Goal: Navigation & Orientation: Understand site structure

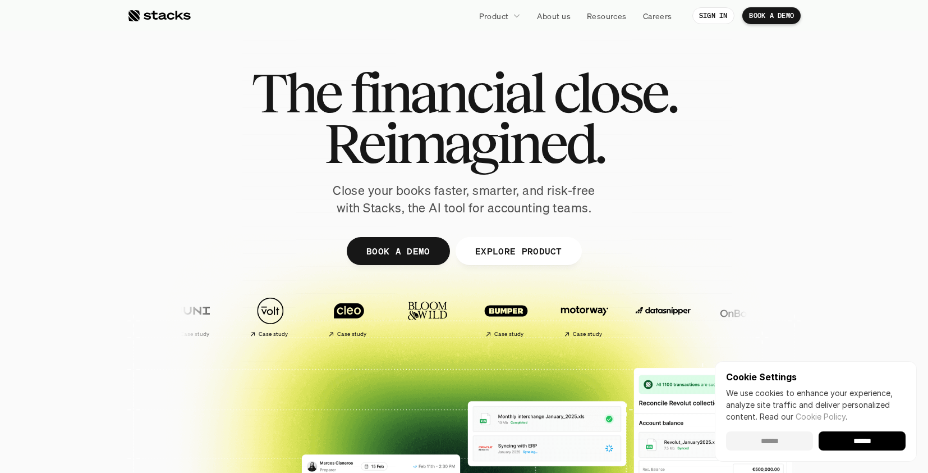
click at [781, 445] on input "******" at bounding box center [769, 440] width 87 height 19
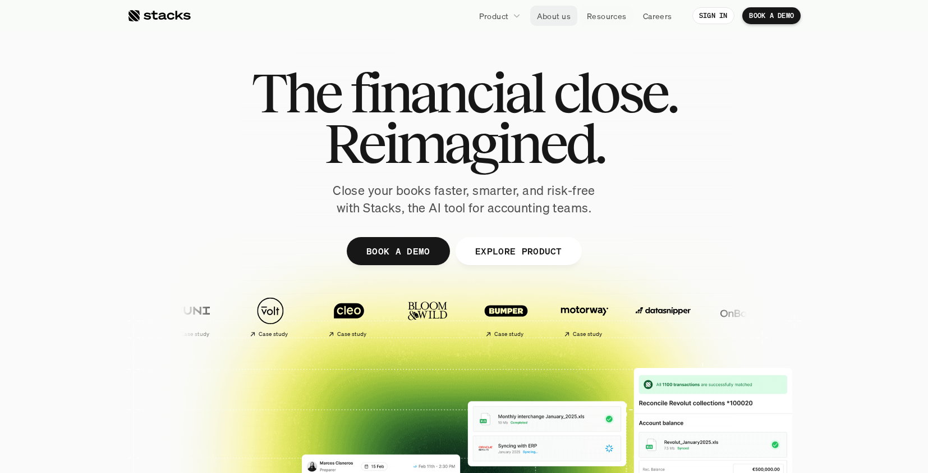
click at [551, 16] on p "About us" at bounding box center [554, 16] width 34 height 12
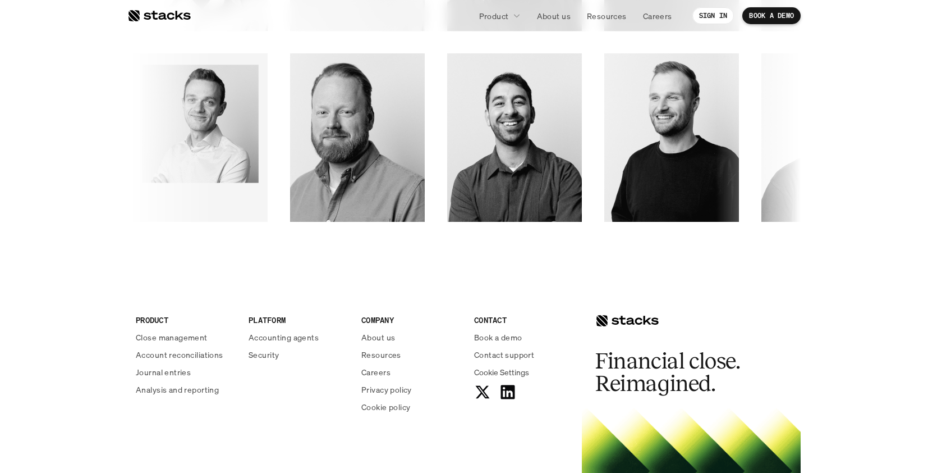
scroll to position [1851, 0]
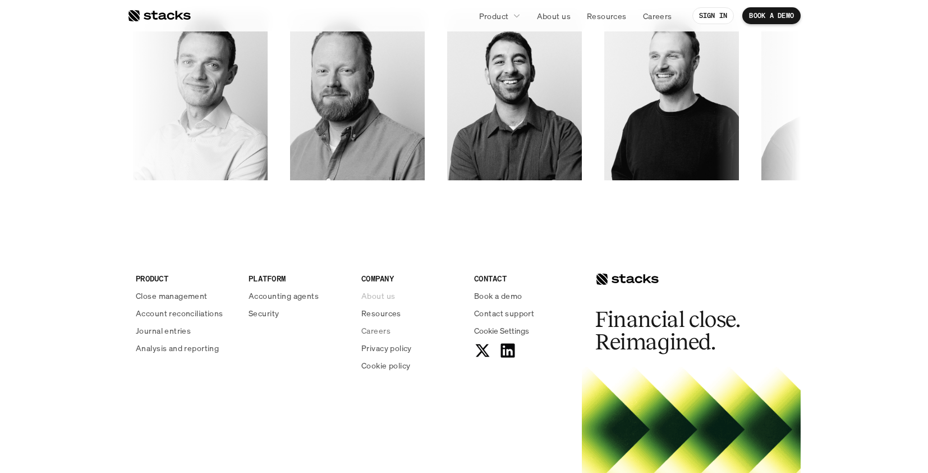
click at [378, 295] on p "About us" at bounding box center [378, 296] width 34 height 12
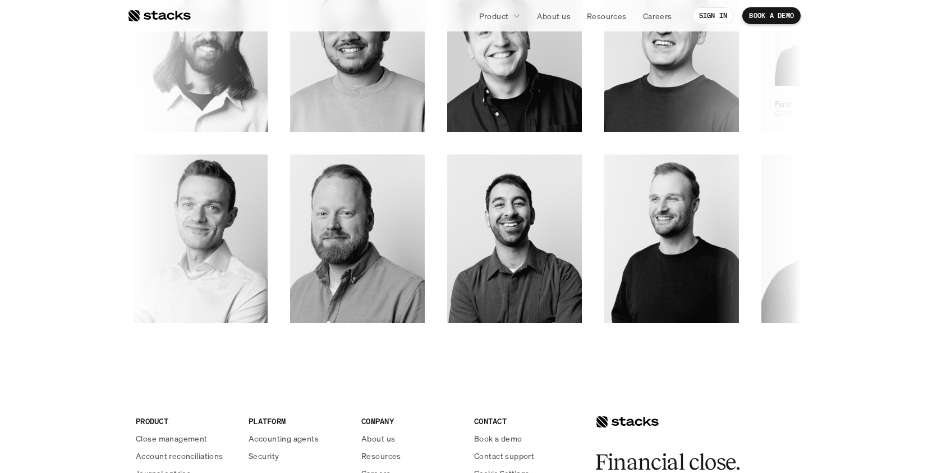
scroll to position [1949, 0]
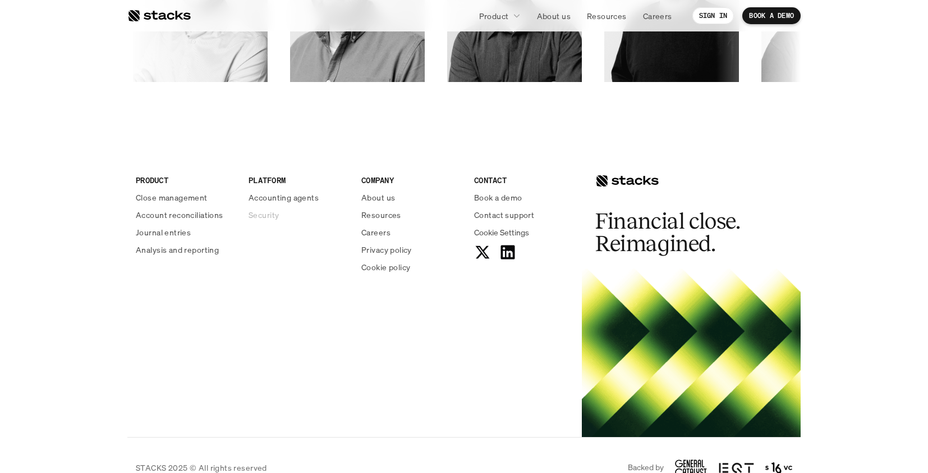
click at [267, 216] on p "Security" at bounding box center [264, 215] width 30 height 12
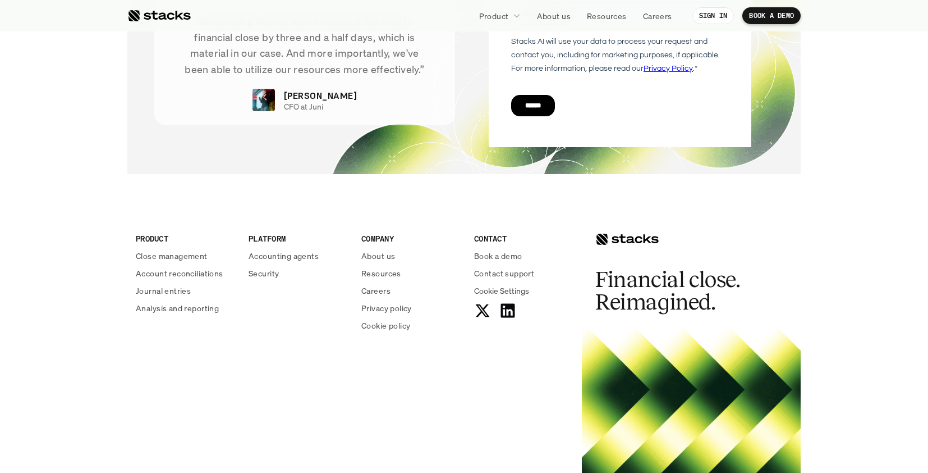
scroll to position [4067, 0]
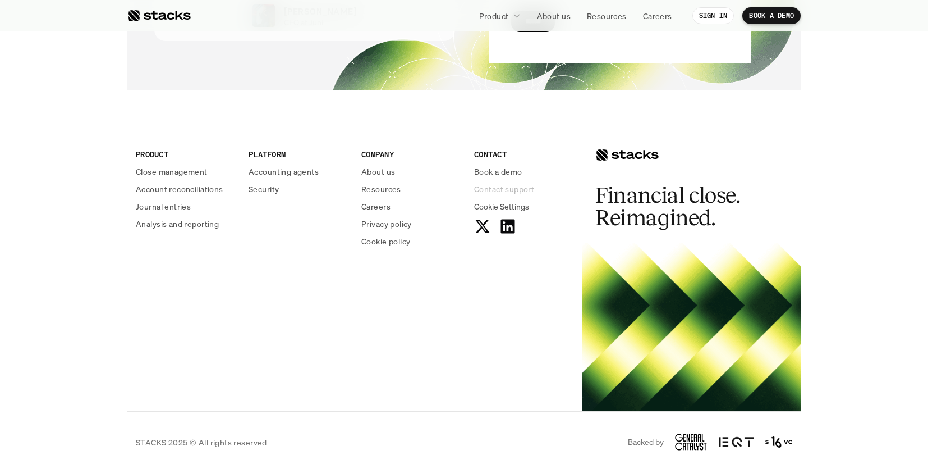
click at [497, 190] on p "Contact support" at bounding box center [504, 189] width 60 height 12
click at [376, 203] on p "Careers" at bounding box center [375, 206] width 29 height 12
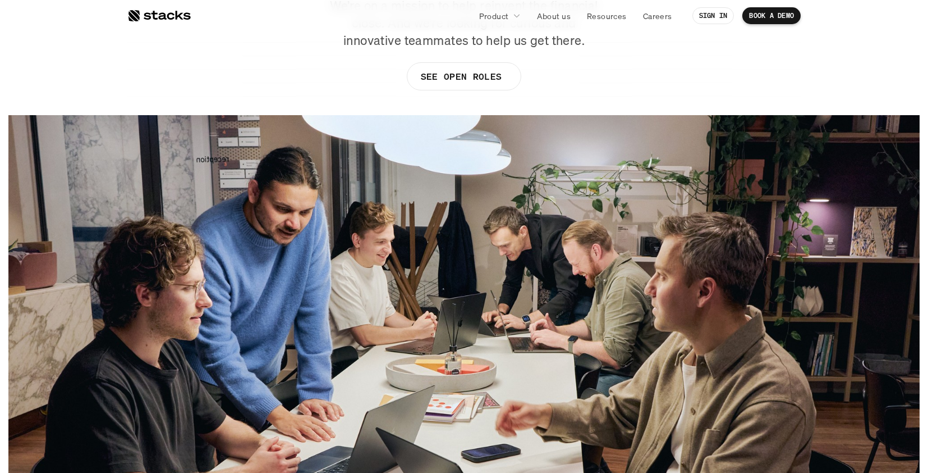
scroll to position [241, 0]
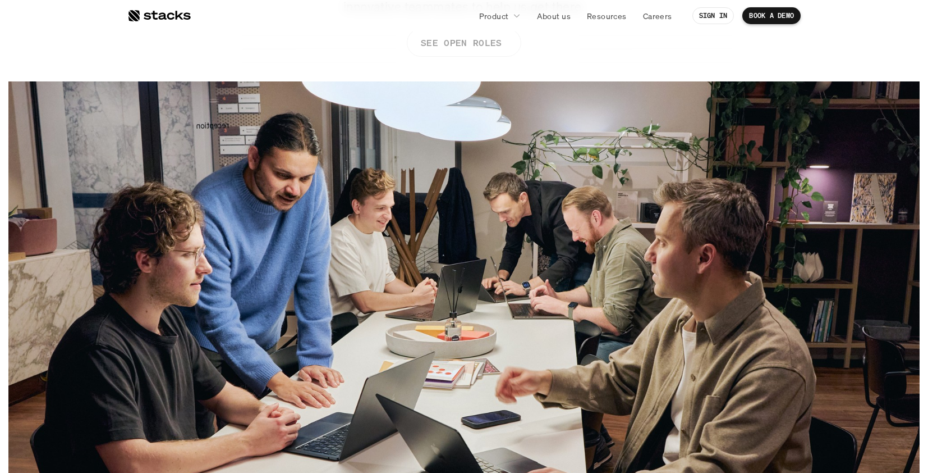
click at [490, 44] on p "SEE OPEN ROLES" at bounding box center [461, 43] width 81 height 16
click at [551, 13] on p "About us" at bounding box center [554, 16] width 34 height 12
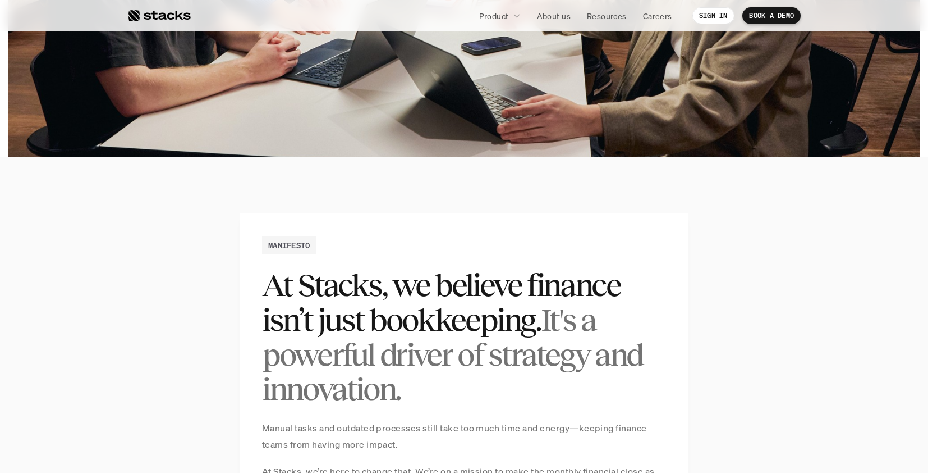
scroll to position [0, 0]
